Goal: Understand process/instructions: Learn how to perform a task or action

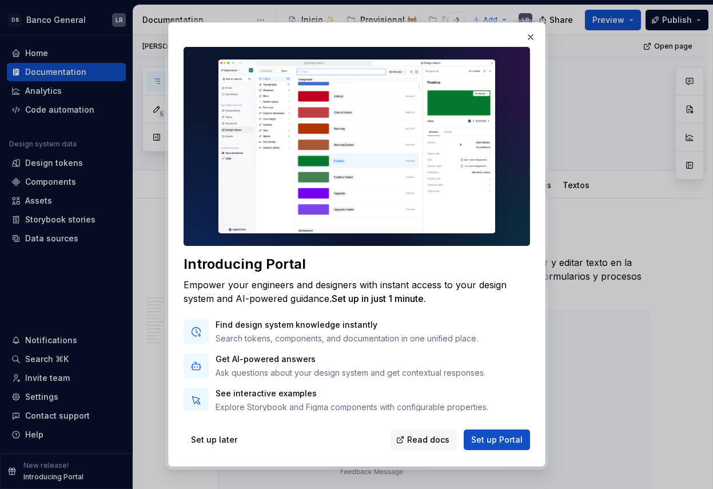
scroll to position [219, 0]
click at [531, 33] on button "button" at bounding box center [530, 37] width 16 height 16
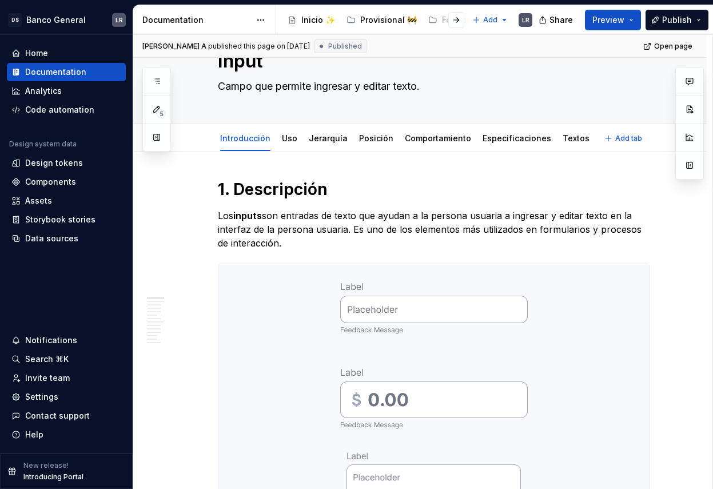
scroll to position [0, 0]
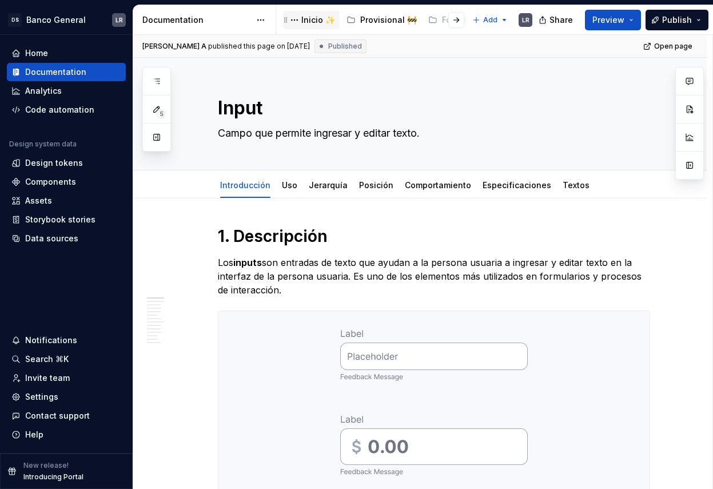
click at [303, 24] on div "Inicio ✨" at bounding box center [318, 19] width 34 height 11
type textarea "*"
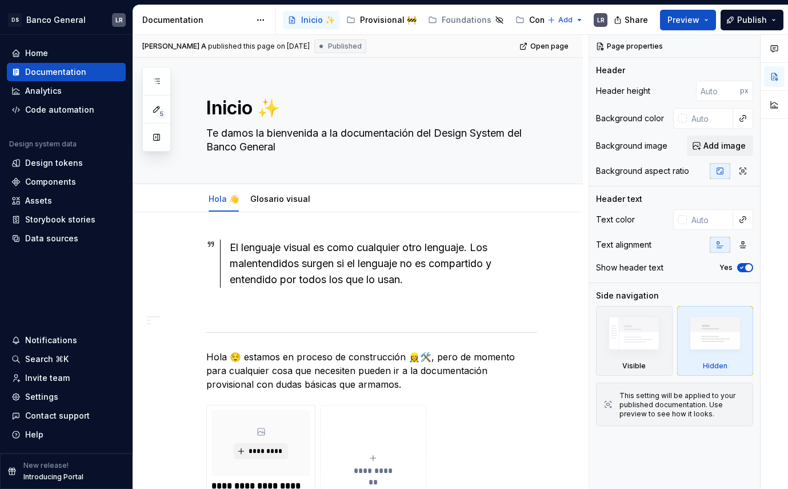
click at [196, 22] on div "Documentation" at bounding box center [196, 19] width 108 height 11
click at [706, 18] on button "Preview" at bounding box center [688, 20] width 56 height 21
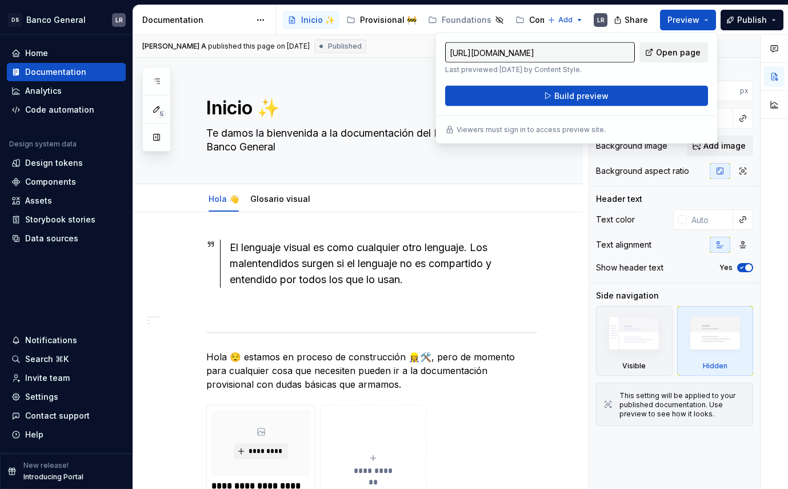
click at [662, 56] on span "Open page" at bounding box center [678, 52] width 45 height 11
type textarea "*"
